Goal: Find specific page/section: Find specific page/section

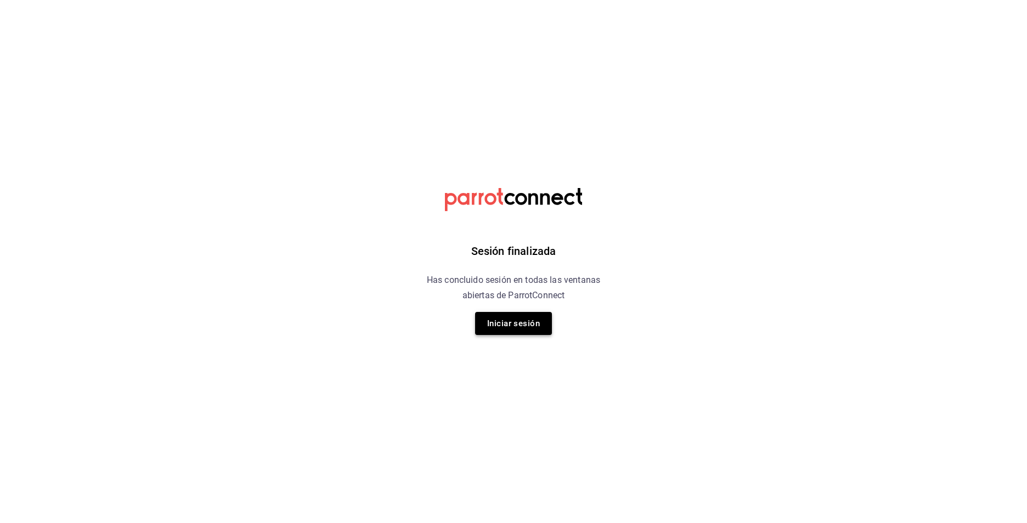
click at [517, 333] on button "Iniciar sesión" at bounding box center [513, 323] width 77 height 23
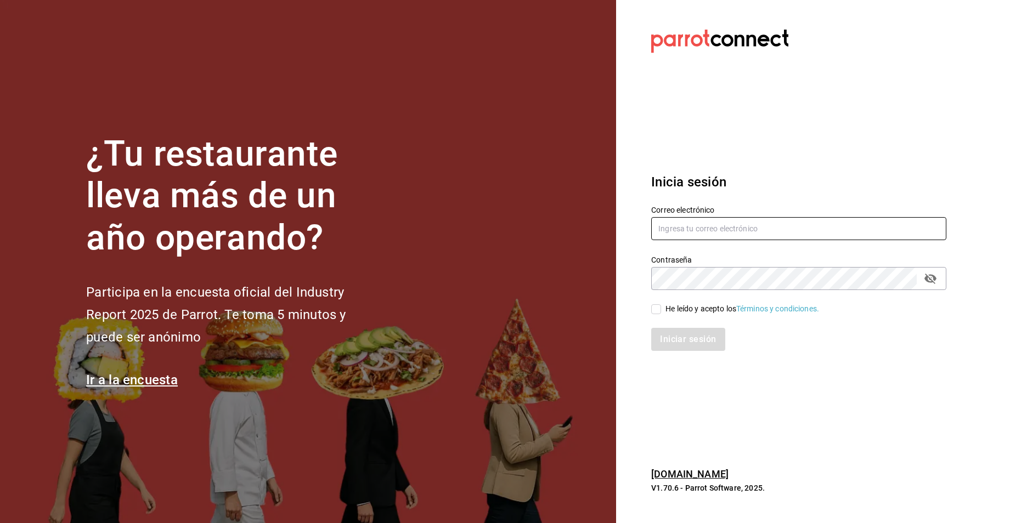
type input "labernal1512@gmail.com"
click at [655, 313] on input "He leído y acepto los Términos y condiciones." at bounding box center [656, 309] width 10 height 10
checkbox input "true"
drag, startPoint x: 673, startPoint y: 327, endPoint x: 674, endPoint y: 333, distance: 5.6
click at [673, 330] on div "Iniciar sesión" at bounding box center [792, 333] width 308 height 36
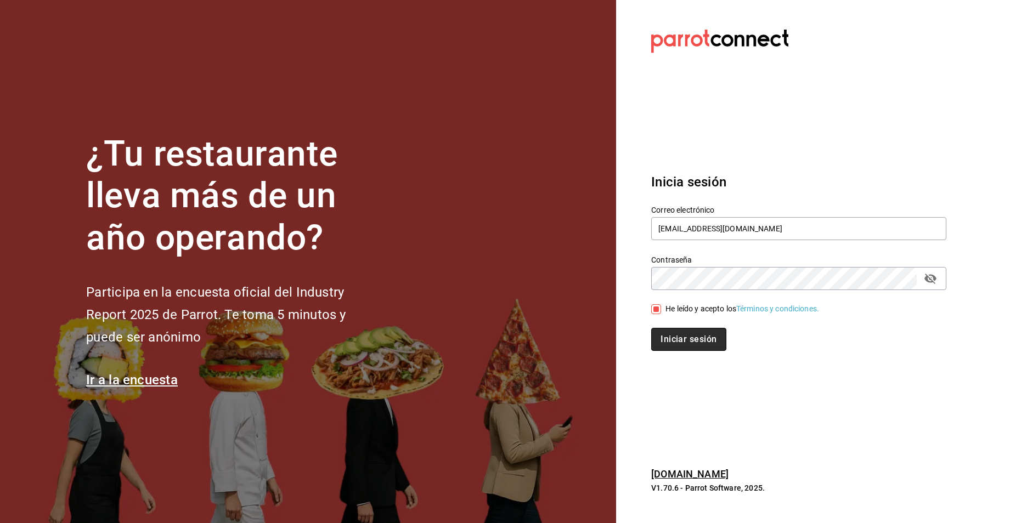
click at [674, 335] on button "Iniciar sesión" at bounding box center [688, 339] width 75 height 23
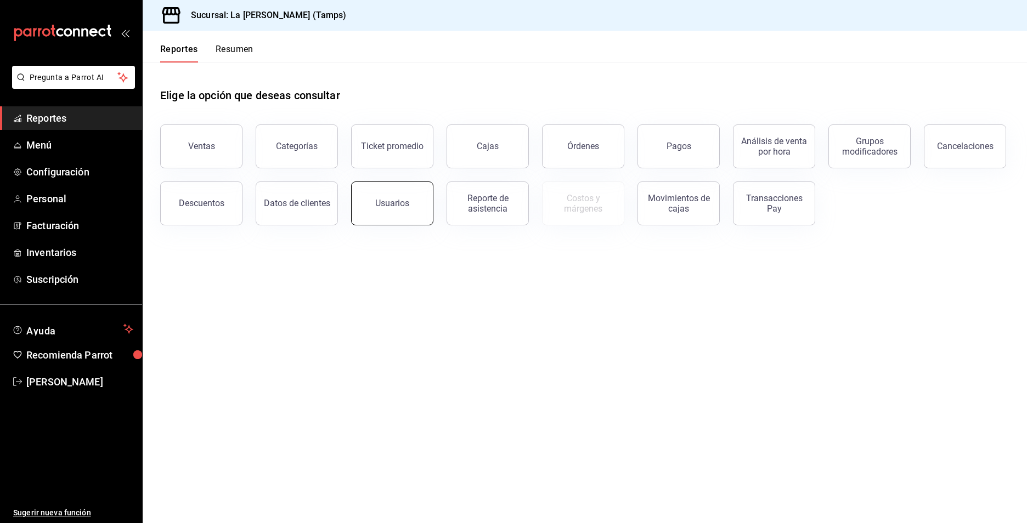
click at [387, 216] on button "Usuarios" at bounding box center [392, 204] width 82 height 44
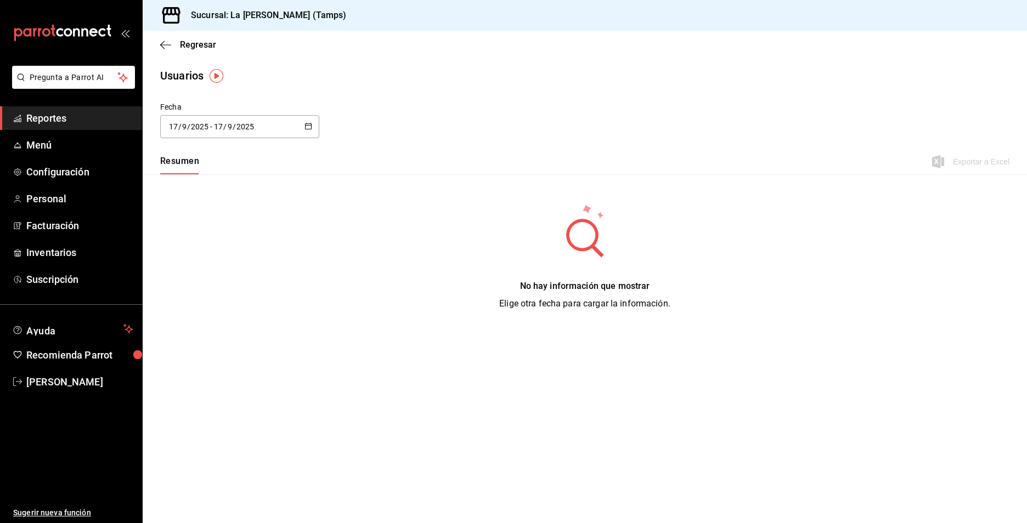
click at [71, 120] on span "Reportes" at bounding box center [79, 118] width 107 height 15
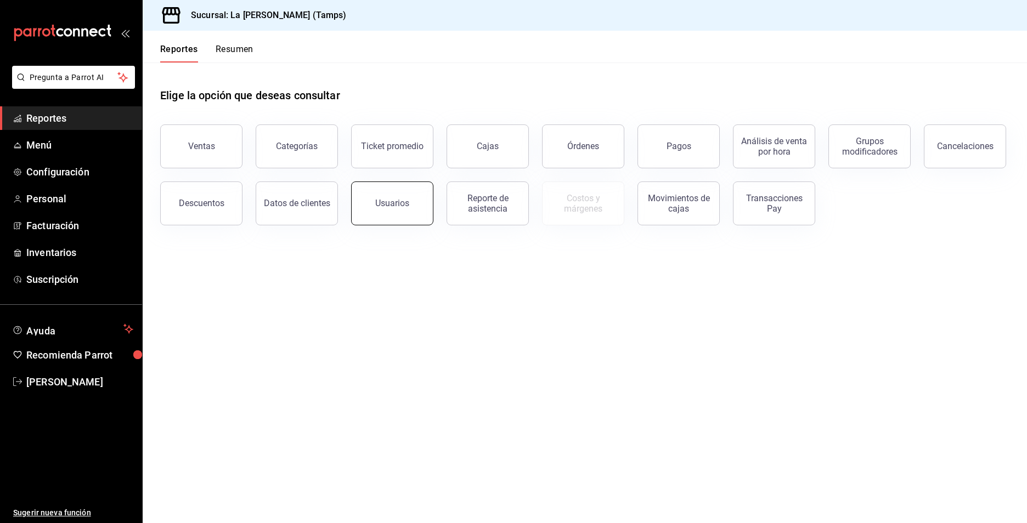
click at [397, 206] on div "Usuarios" at bounding box center [392, 203] width 34 height 10
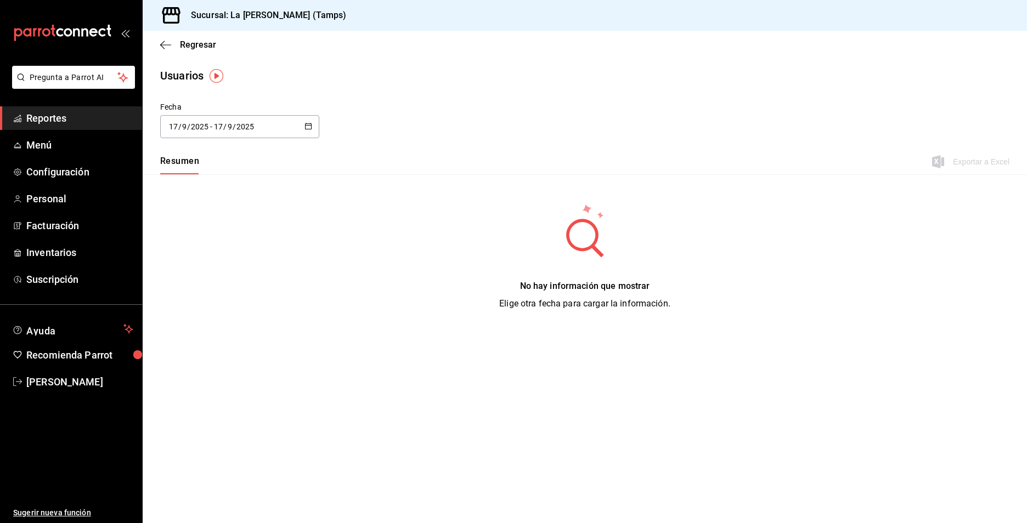
click at [362, 73] on div "Usuarios" at bounding box center [585, 75] width 884 height 16
